Goal: Information Seeking & Learning: Learn about a topic

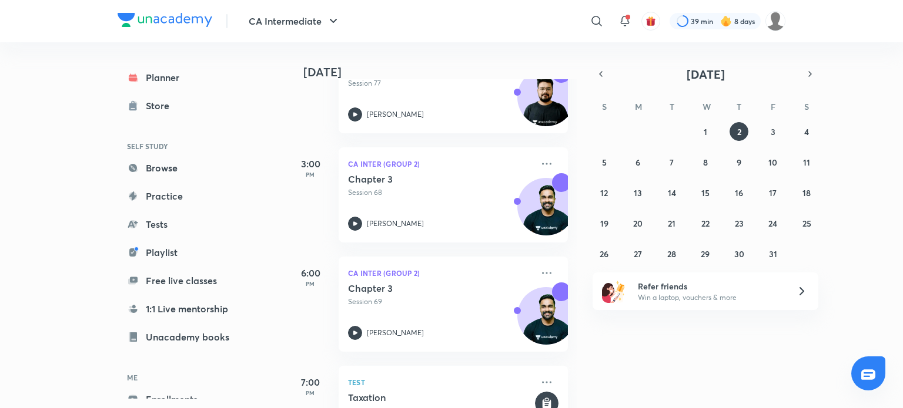
scroll to position [476, 0]
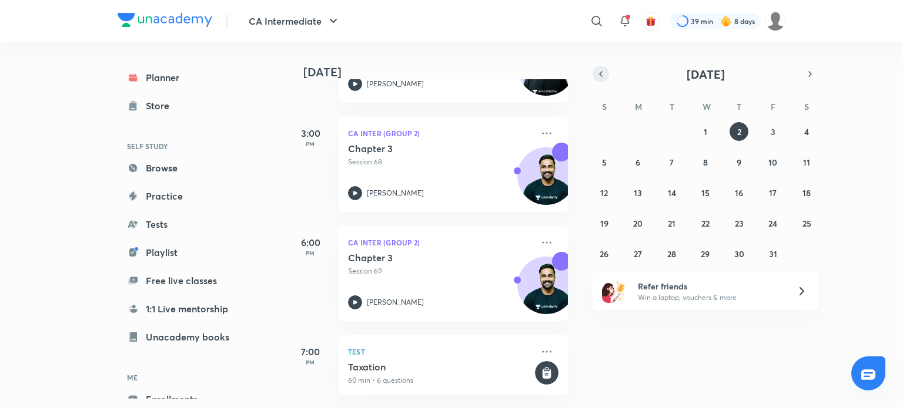
click at [599, 72] on icon "button" at bounding box center [600, 74] width 9 height 11
click at [738, 195] on abbr "18" at bounding box center [739, 192] width 8 height 11
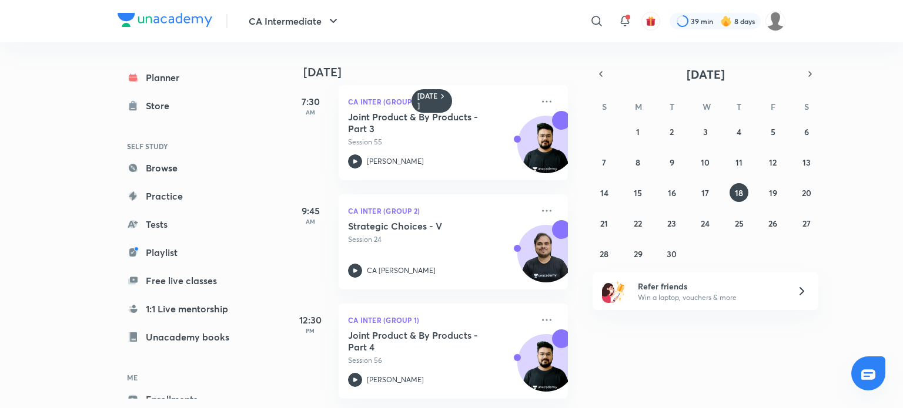
scroll to position [0, 0]
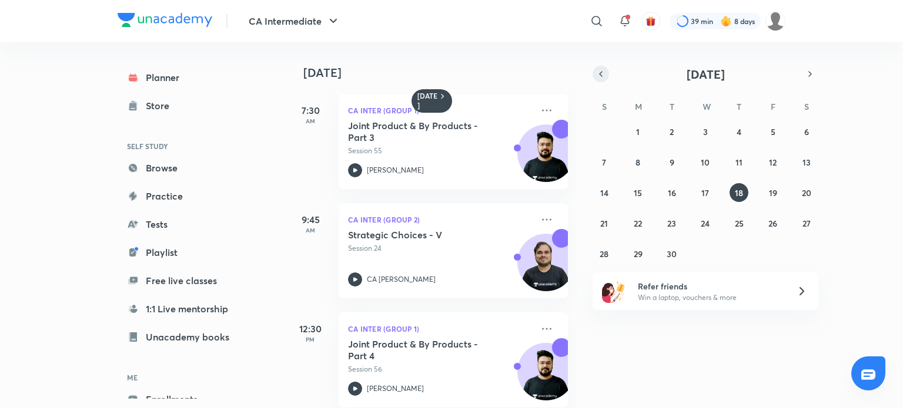
click at [603, 75] on icon "button" at bounding box center [600, 74] width 9 height 11
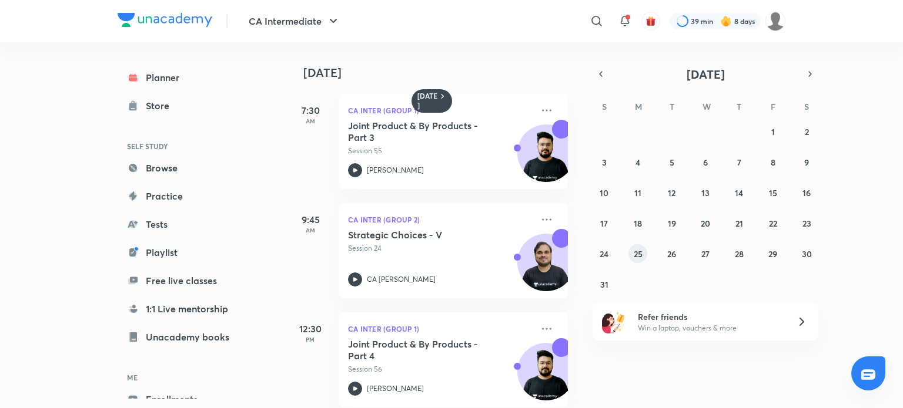
click at [631, 253] on button "25" at bounding box center [637, 253] width 19 height 19
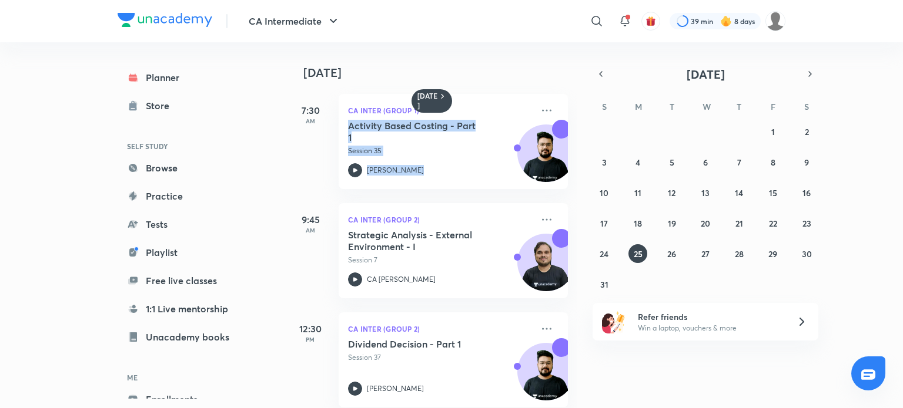
scroll to position [0, 12]
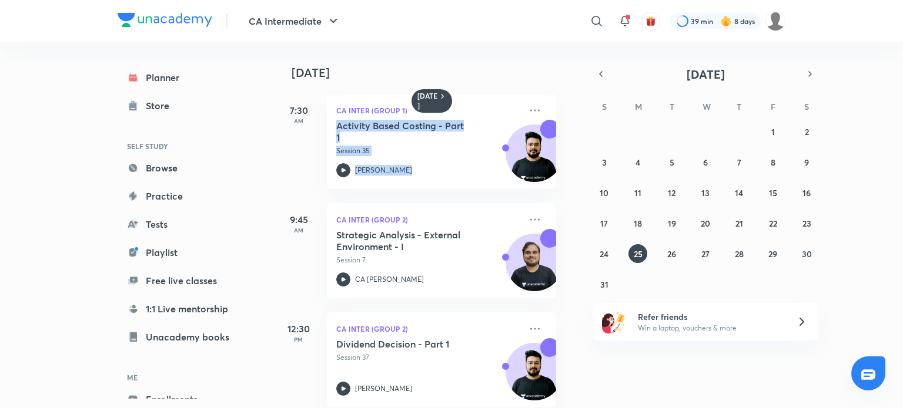
drag, startPoint x: 568, startPoint y: 153, endPoint x: 576, endPoint y: 185, distance: 32.9
click at [576, 185] on div "[DATE] 7:30 AM CA Inter (Group 1) Activity Based Costing - Part 1 Session 35 [P…" at bounding box center [432, 225] width 290 height 366
click at [776, 219] on abbr "22" at bounding box center [773, 223] width 8 height 11
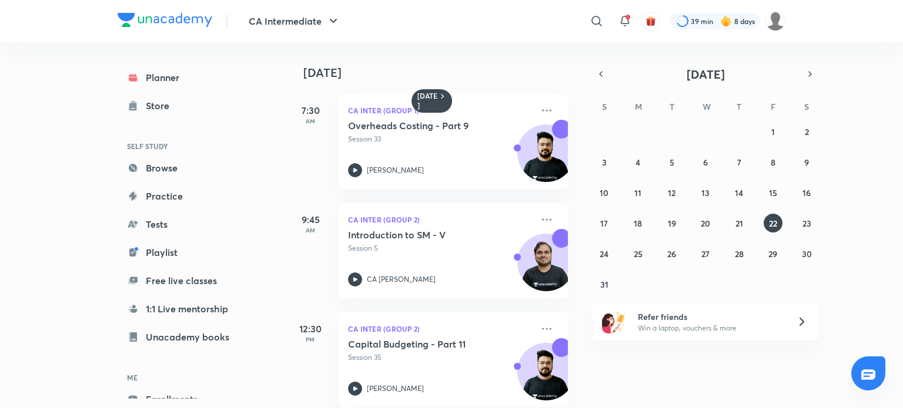
scroll to position [18, 0]
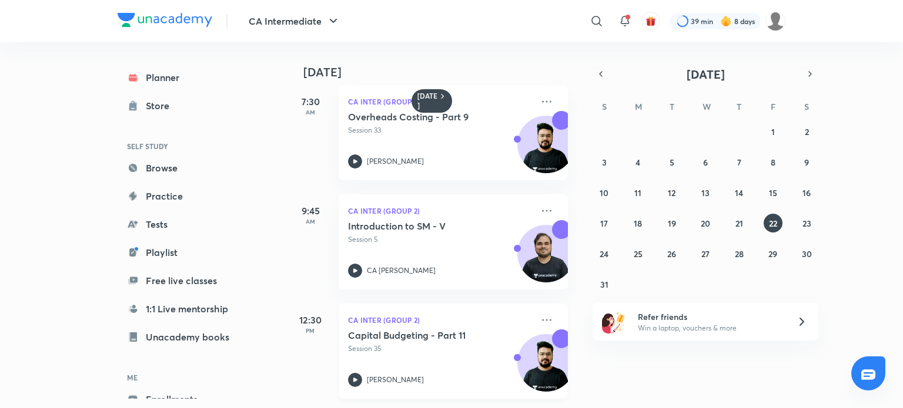
click at [360, 373] on icon at bounding box center [355, 380] width 14 height 14
